Goal: Task Accomplishment & Management: Use online tool/utility

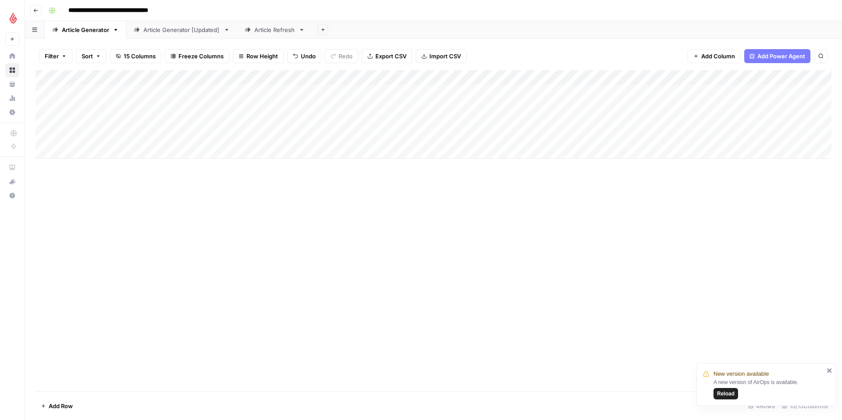
click at [726, 392] on span "Reload" at bounding box center [726, 394] width 18 height 8
click at [336, 135] on div "Add Column" at bounding box center [434, 114] width 796 height 89
click at [365, 136] on div "Add Column" at bounding box center [434, 114] width 796 height 89
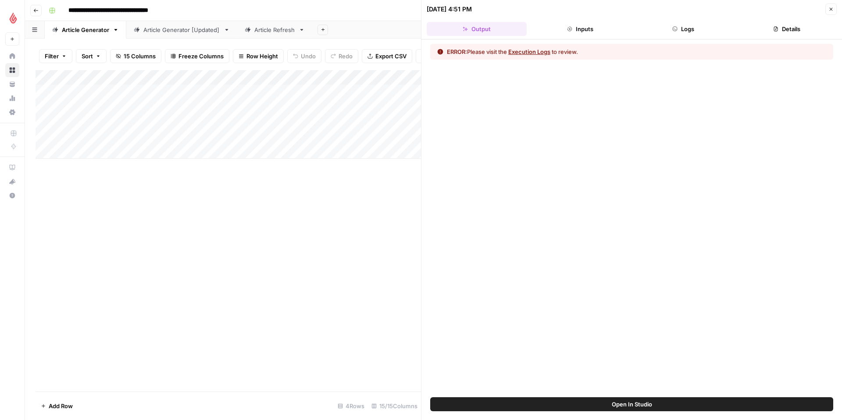
click at [833, 11] on icon "button" at bounding box center [830, 9] width 5 height 5
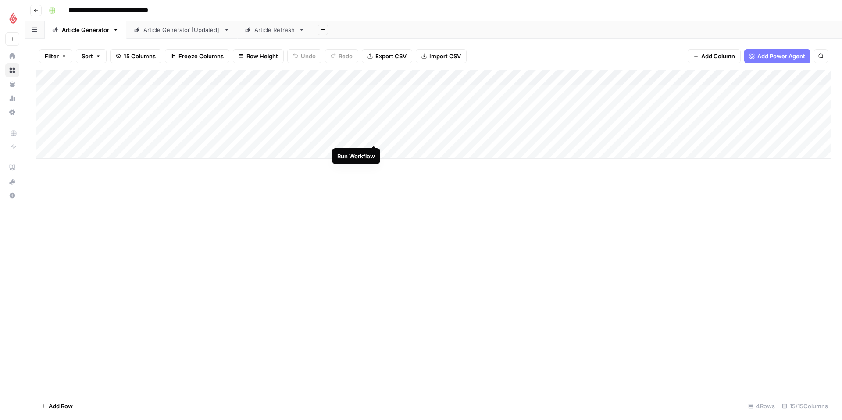
click at [371, 136] on div "Add Column" at bounding box center [434, 114] width 796 height 89
click at [125, 135] on div "Add Column" at bounding box center [434, 114] width 796 height 89
click at [331, 136] on div "Add Column" at bounding box center [434, 114] width 796 height 89
click at [97, 135] on div "Add Column" at bounding box center [434, 114] width 796 height 89
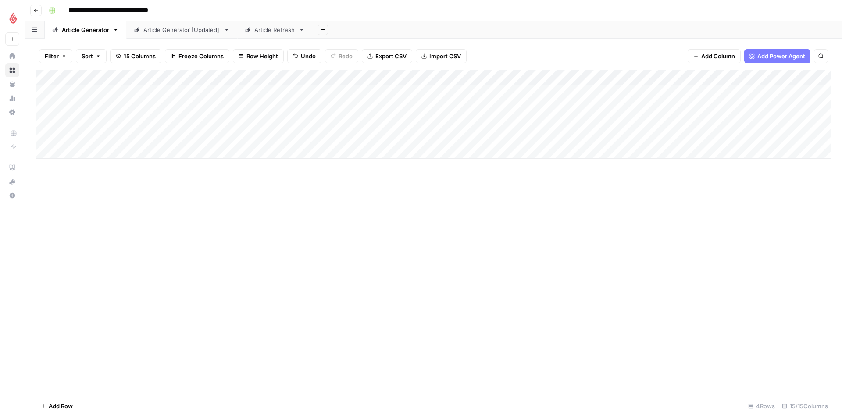
click at [97, 135] on div "Add Column" at bounding box center [434, 114] width 796 height 89
type textarea "**********"
click at [374, 137] on div "Add Column" at bounding box center [434, 114] width 796 height 89
click at [127, 135] on div "Add Column" at bounding box center [434, 114] width 796 height 89
click at [119, 149] on div "Add Column" at bounding box center [434, 114] width 796 height 89
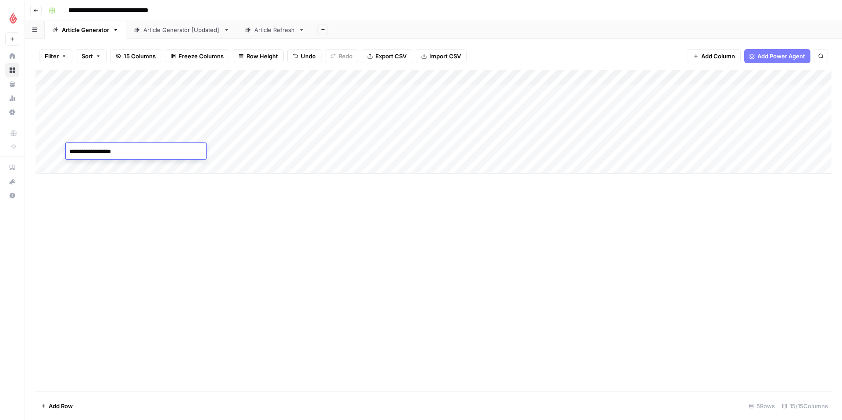
type textarea "**********"
click at [206, 152] on div "Add Column" at bounding box center [434, 121] width 796 height 103
click at [194, 150] on div "Add Column" at bounding box center [434, 121] width 796 height 103
click at [175, 186] on div "DE" at bounding box center [194, 186] width 88 height 16
click at [167, 186] on button "DE" at bounding box center [166, 185] width 14 height 11
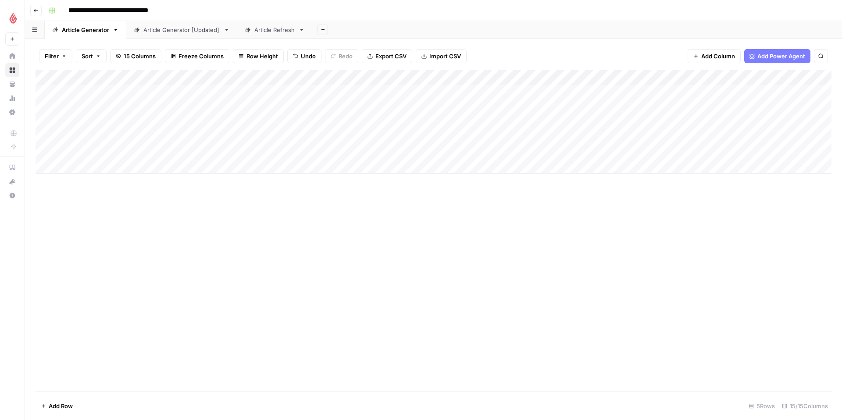
click at [257, 150] on div "Add Column" at bounding box center [434, 121] width 796 height 103
click at [260, 150] on div "Add Column" at bounding box center [434, 121] width 796 height 103
click at [245, 189] on button "DE" at bounding box center [245, 185] width 14 height 11
click at [315, 150] on div "Add Column" at bounding box center [434, 121] width 796 height 103
click at [342, 149] on div "Add Column" at bounding box center [434, 121] width 796 height 103
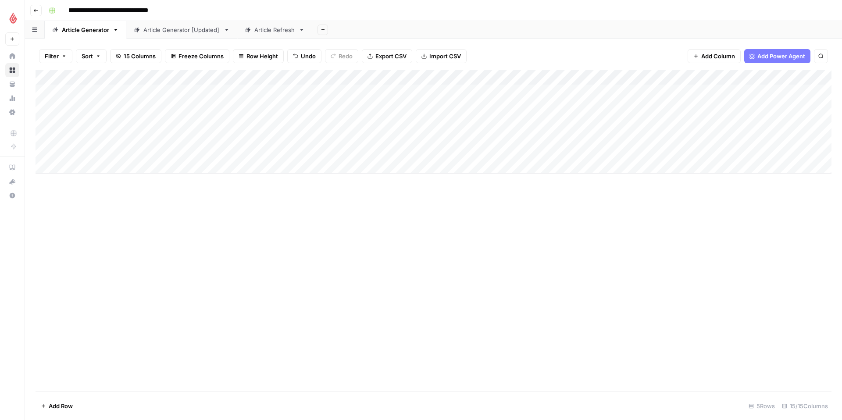
click at [349, 153] on div at bounding box center [342, 151] width 80 height 16
click at [323, 149] on div at bounding box center [342, 151] width 80 height 16
click at [309, 150] on div at bounding box center [342, 151] width 80 height 16
click at [352, 240] on div "Add Column" at bounding box center [434, 230] width 796 height 321
click at [423, 151] on div "Add Column" at bounding box center [434, 121] width 796 height 103
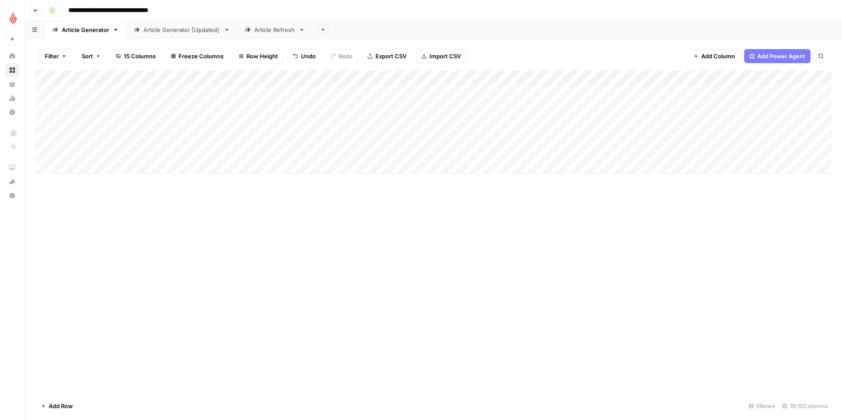
click at [341, 154] on div "Add Column" at bounding box center [434, 121] width 796 height 103
click at [343, 150] on div "Add Column" at bounding box center [434, 121] width 796 height 103
click at [341, 149] on div "Add Column" at bounding box center [434, 121] width 796 height 103
click at [341, 149] on div at bounding box center [342, 151] width 80 height 16
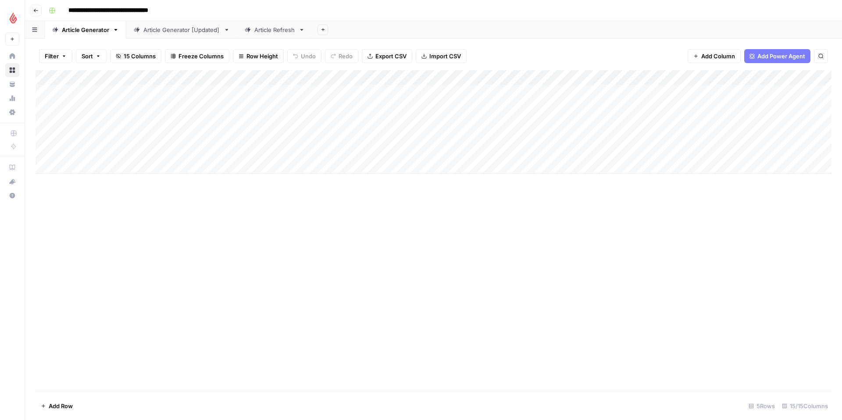
click at [212, 247] on div "Add Column" at bounding box center [434, 230] width 796 height 321
click at [416, 147] on div "Add Column" at bounding box center [434, 121] width 796 height 103
click at [345, 150] on div "Add Column" at bounding box center [434, 121] width 796 height 103
click at [121, 137] on div "Add Column" at bounding box center [434, 121] width 796 height 103
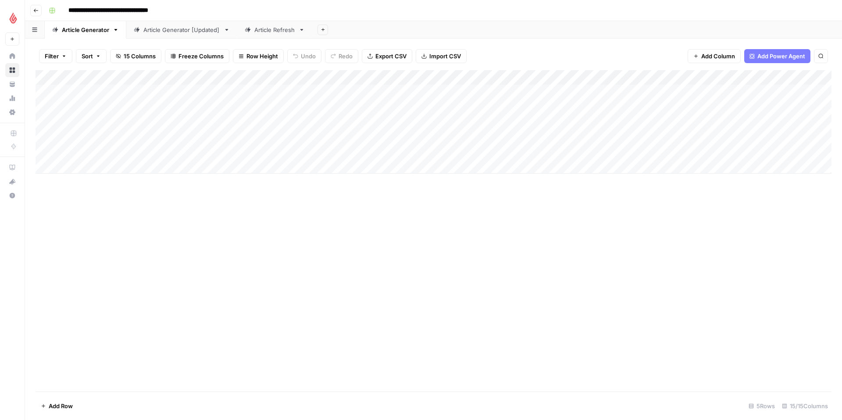
click at [121, 137] on div "Add Column" at bounding box center [434, 121] width 796 height 103
type textarea "**********"
click at [364, 135] on div "Add Column" at bounding box center [434, 121] width 796 height 103
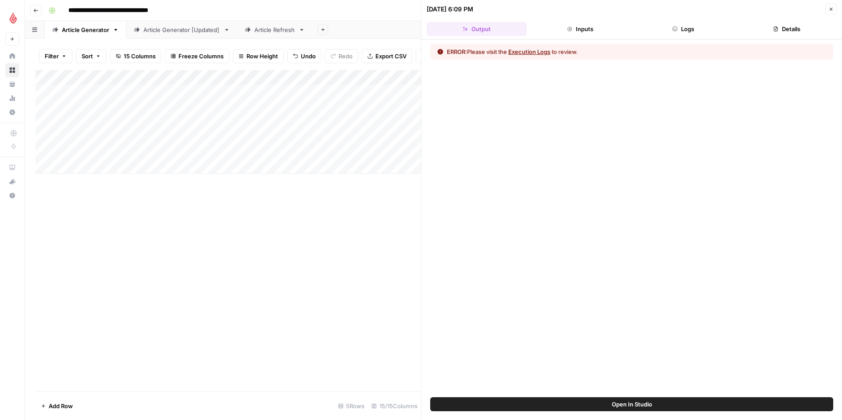
click at [833, 10] on icon "button" at bounding box center [830, 9] width 5 height 5
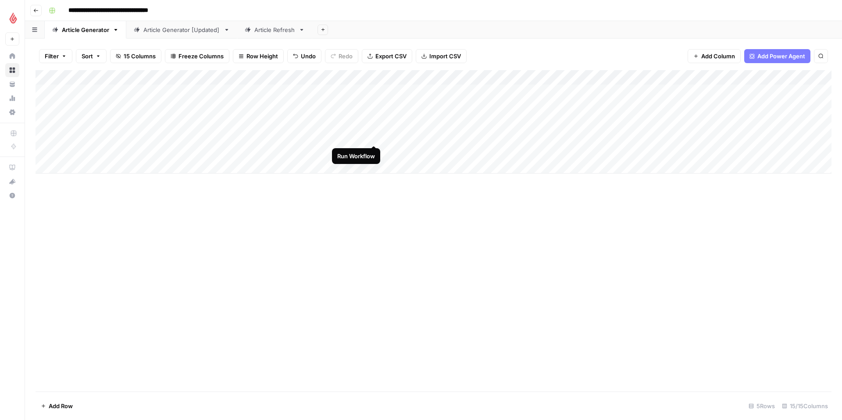
click at [373, 135] on div "Add Column" at bounding box center [434, 121] width 796 height 103
click at [363, 77] on div "Add Column" at bounding box center [434, 121] width 796 height 103
click at [406, 262] on div "Add Column" at bounding box center [434, 230] width 796 height 321
